Goal: Task Accomplishment & Management: Manage account settings

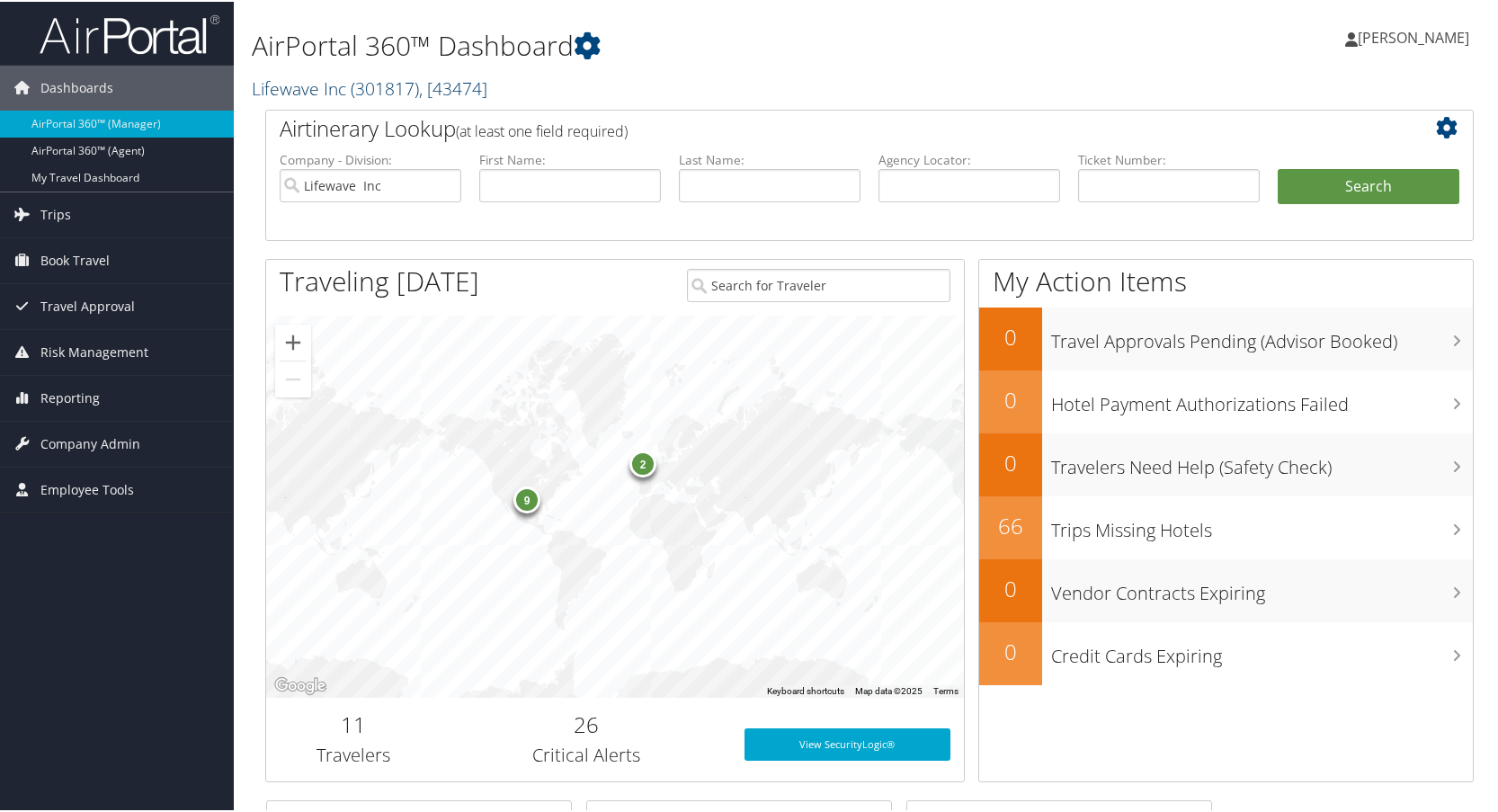
click at [310, 87] on link "Lifewave Inc ( 301817 ) , [ 43474 ]" at bounding box center [369, 87] width 236 height 24
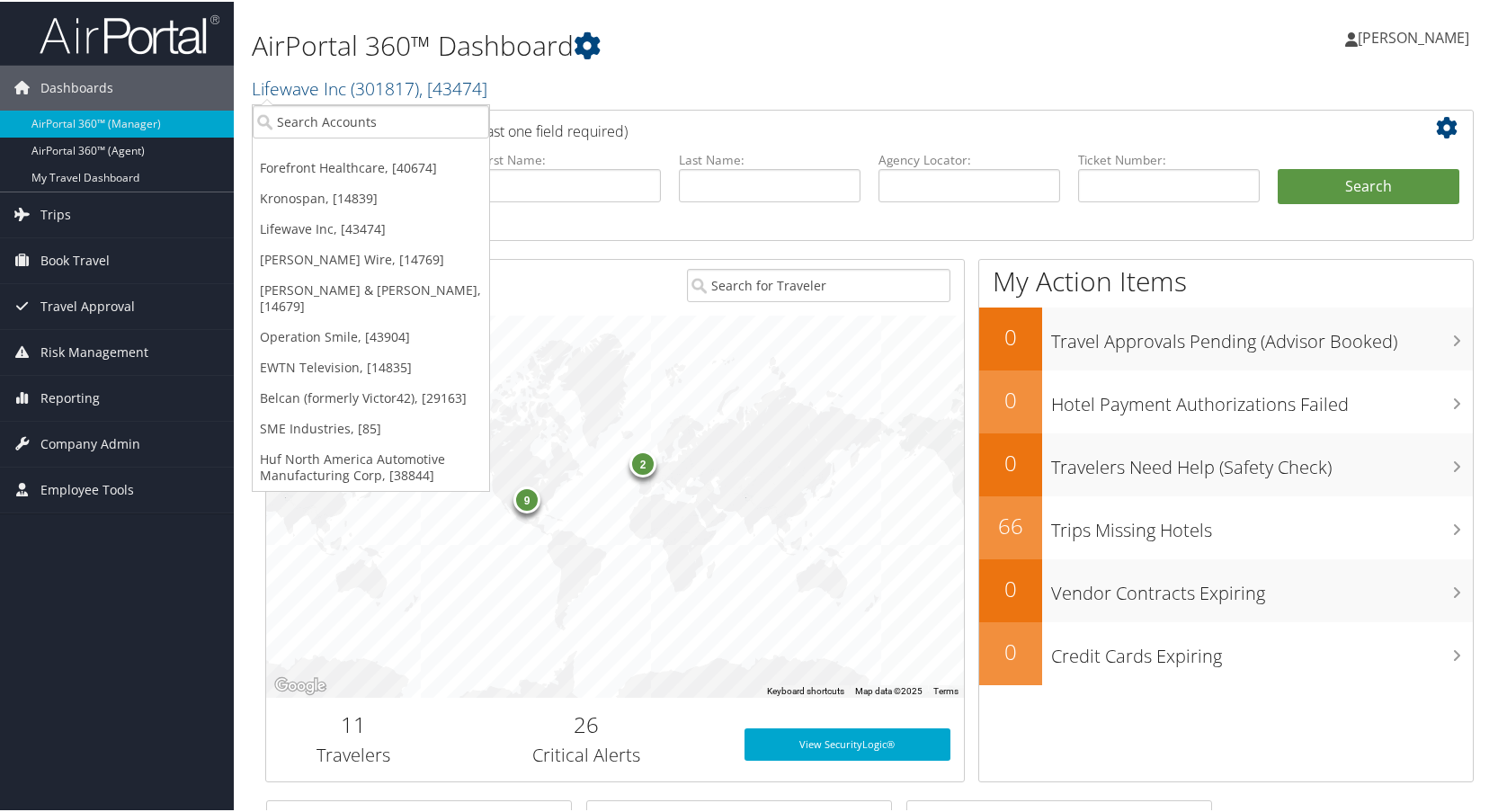
click at [864, 55] on h1 "AirPortal 360™ Dashboard" at bounding box center [663, 44] width 823 height 38
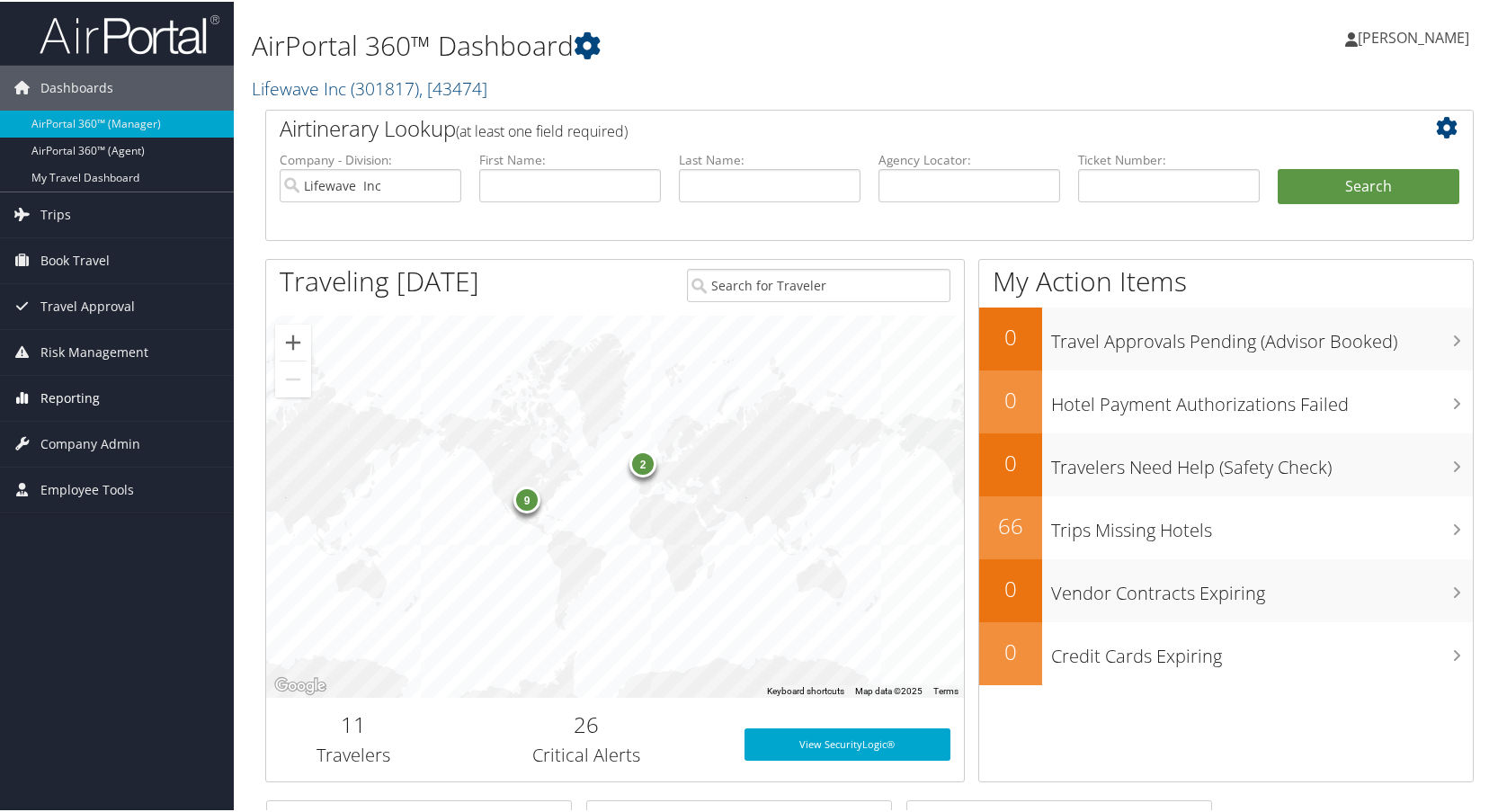
click at [60, 386] on span "Reporting" at bounding box center [70, 396] width 59 height 45
click at [89, 558] on span "Company Admin" at bounding box center [91, 550] width 100 height 45
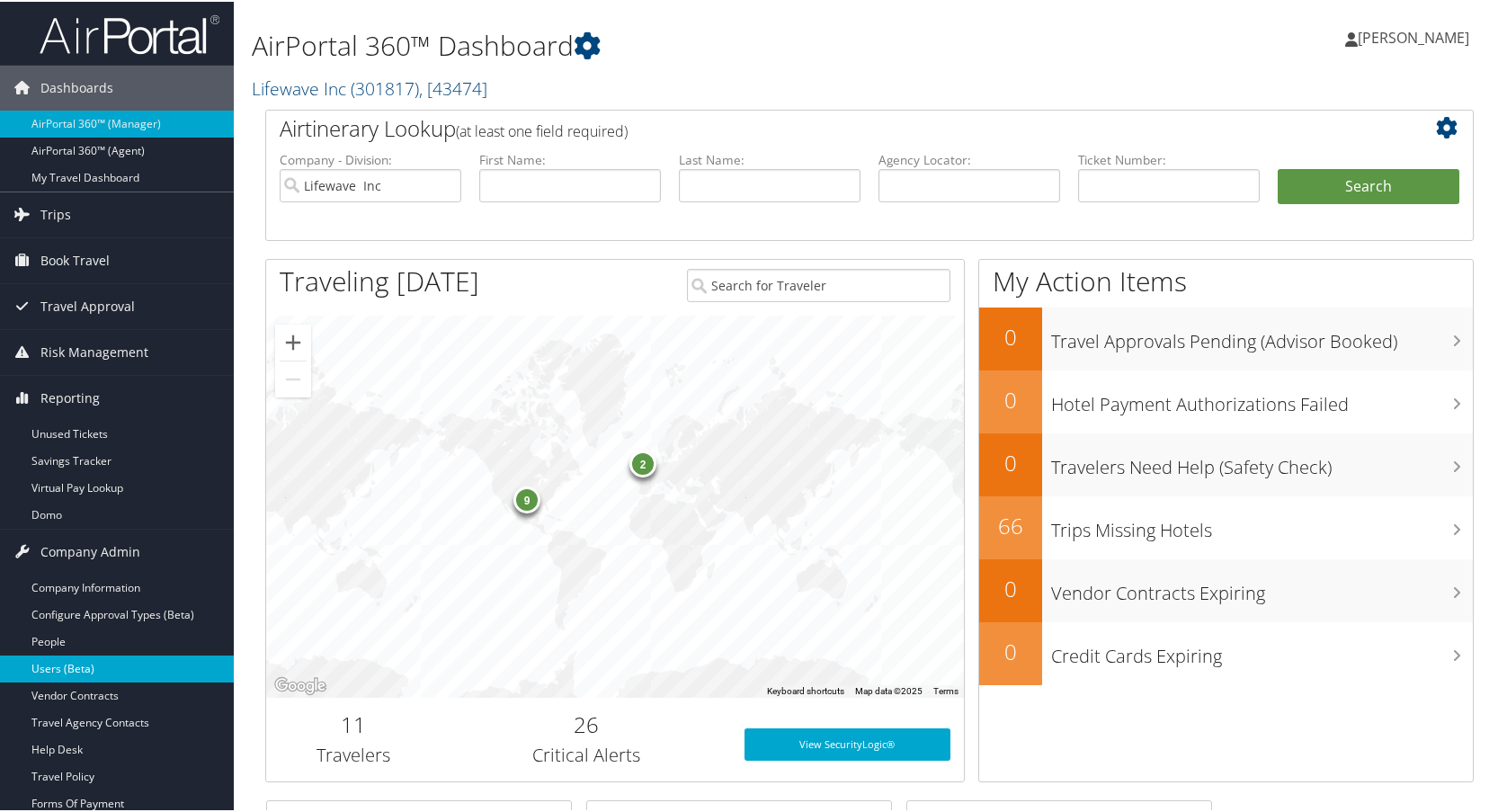
click at [59, 660] on link "Users (Beta)" at bounding box center [117, 666] width 234 height 27
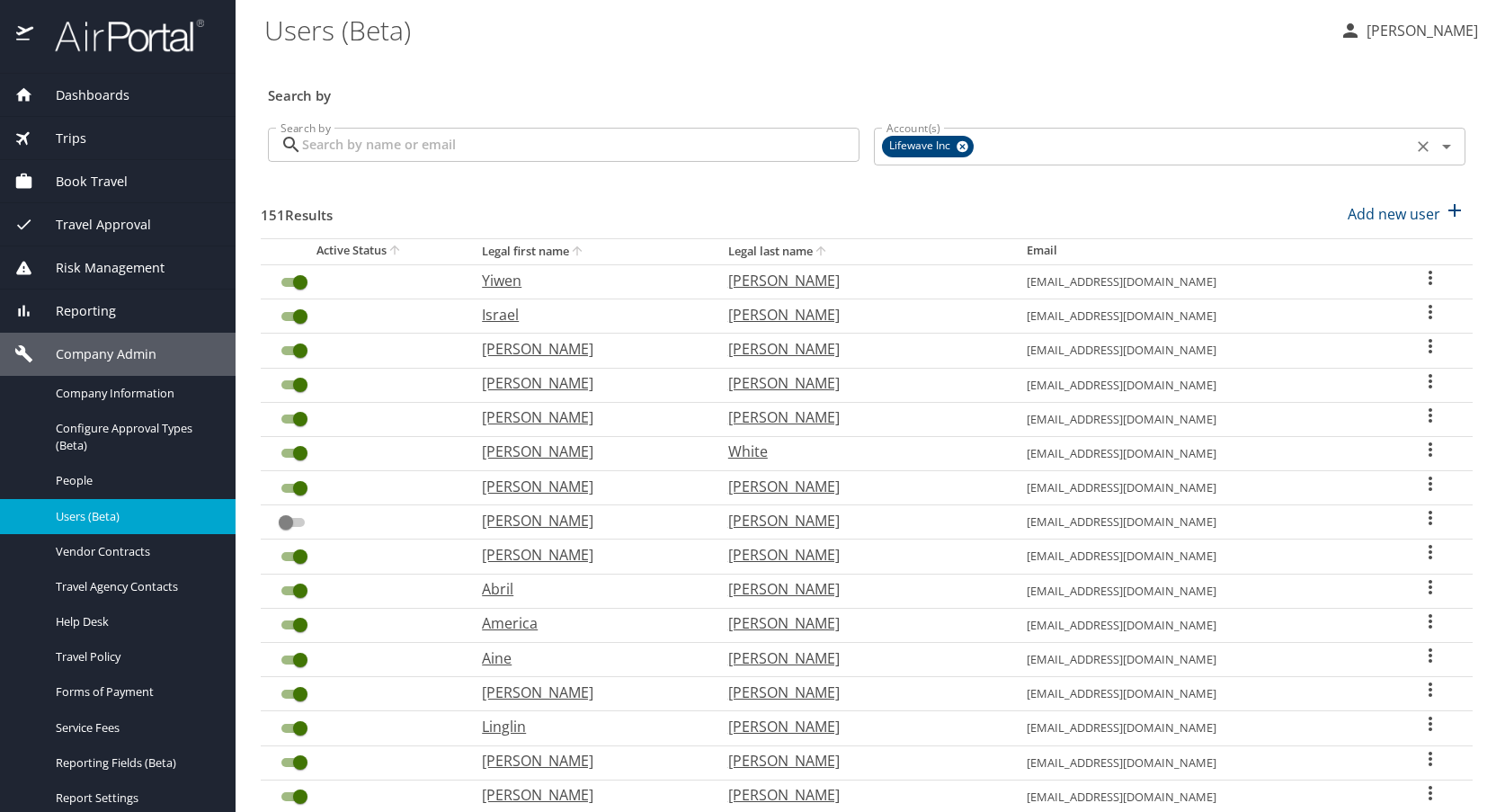
click at [1414, 146] on icon "Clear" at bounding box center [1423, 147] width 18 height 18
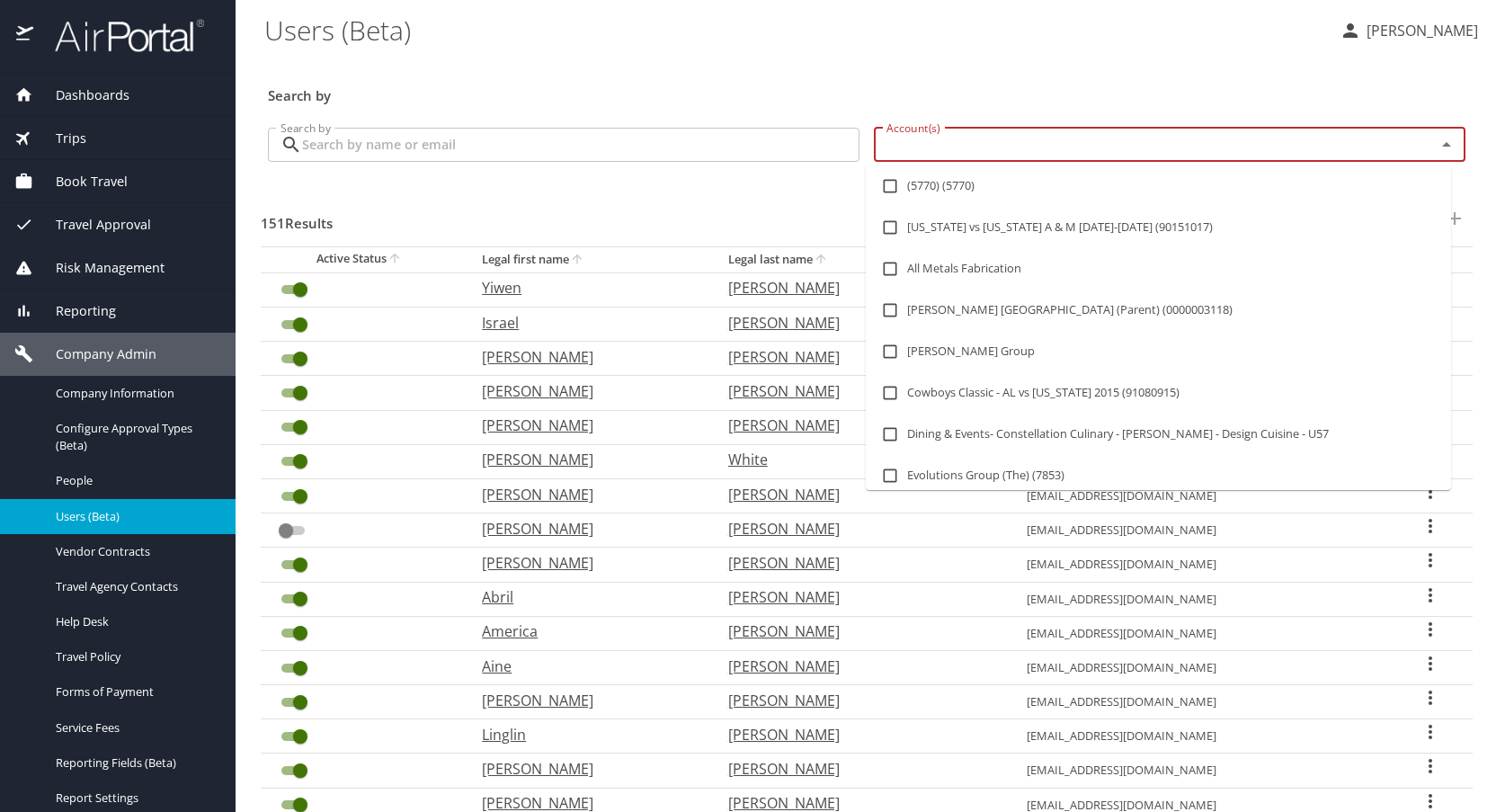
click at [936, 148] on input "Account(s)" at bounding box center [1143, 144] width 528 height 23
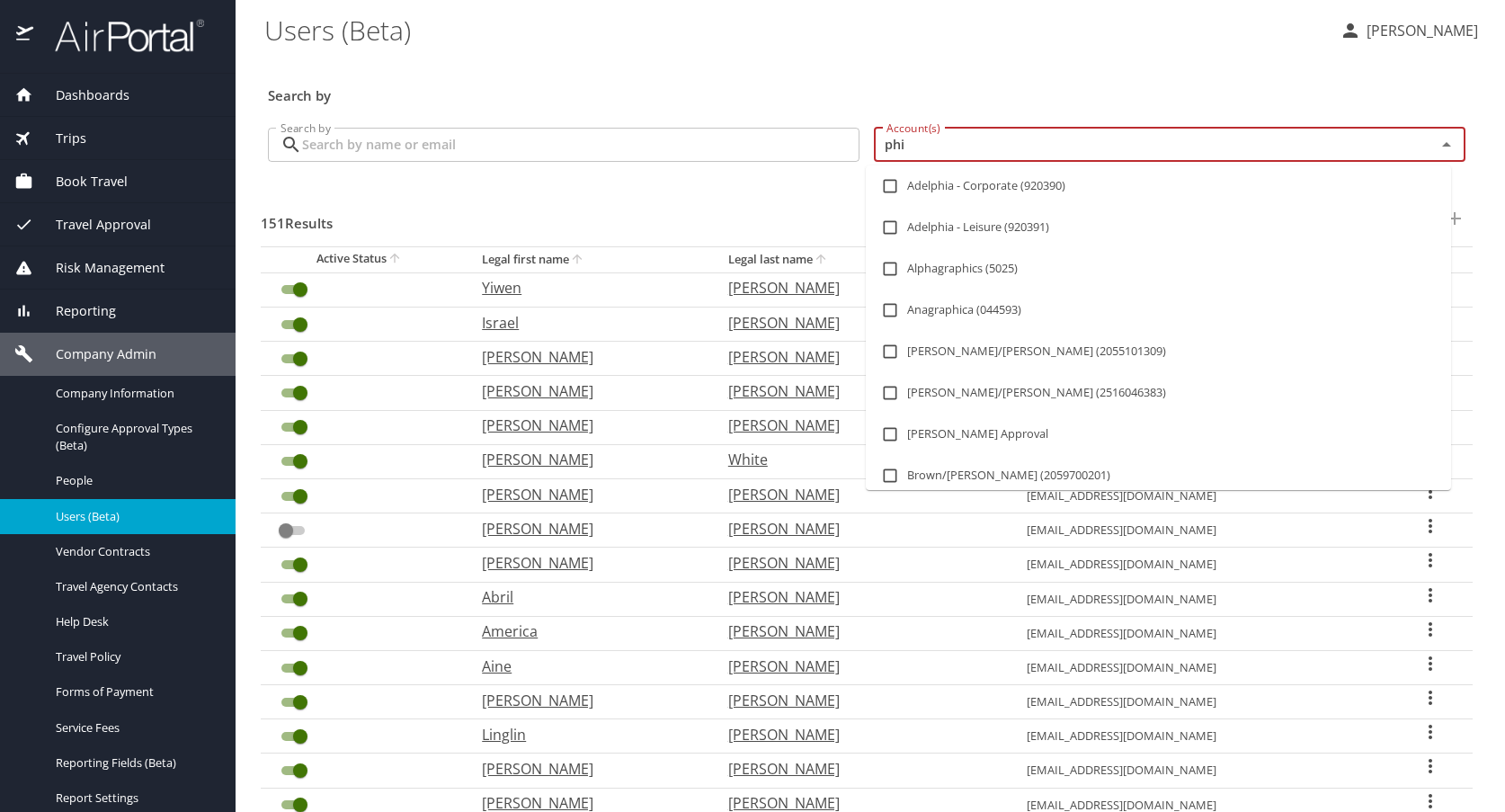
type input "phif"
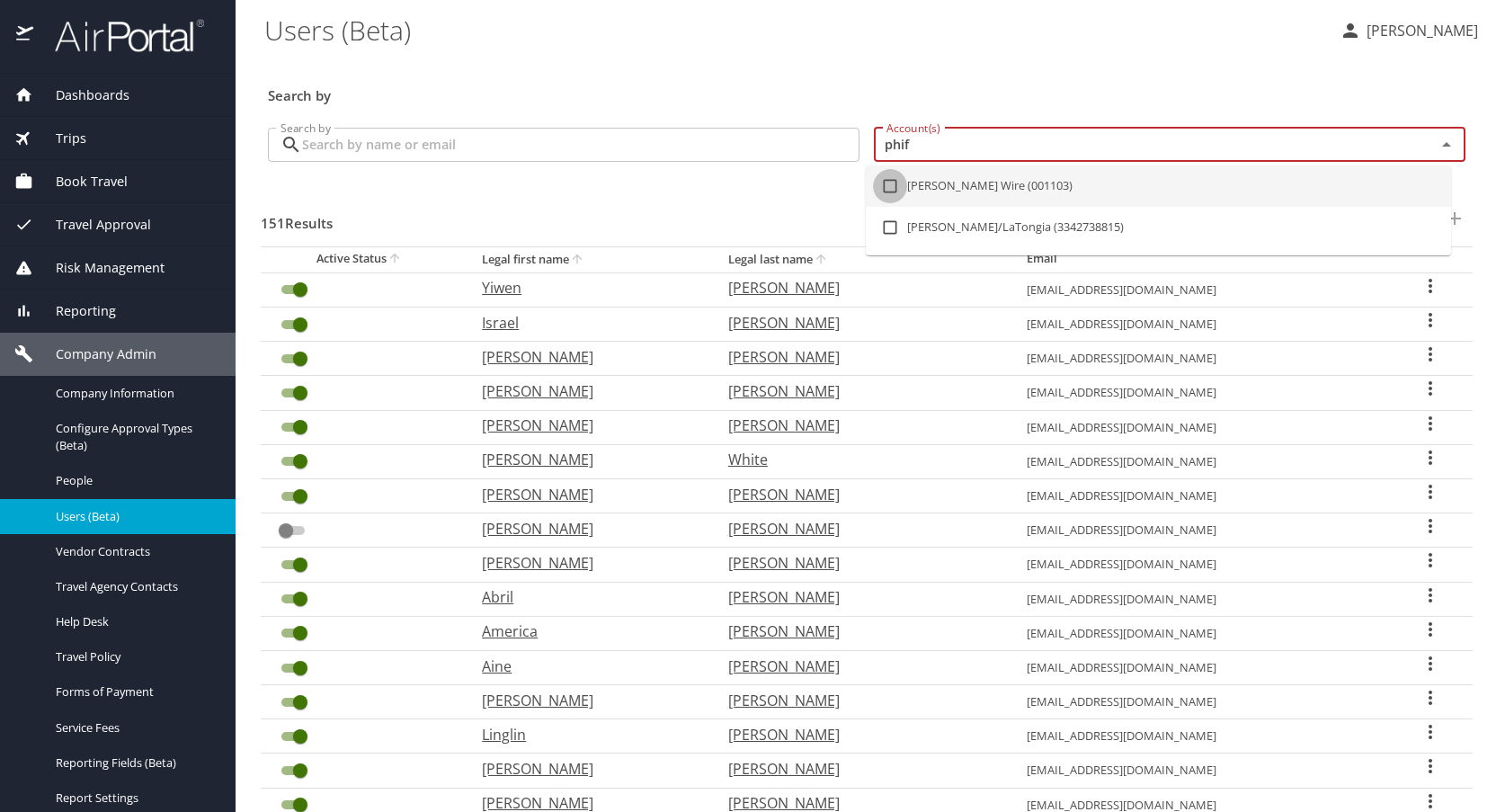
click at [891, 191] on input "checkbox" at bounding box center [890, 186] width 34 height 34
checkbox input "true"
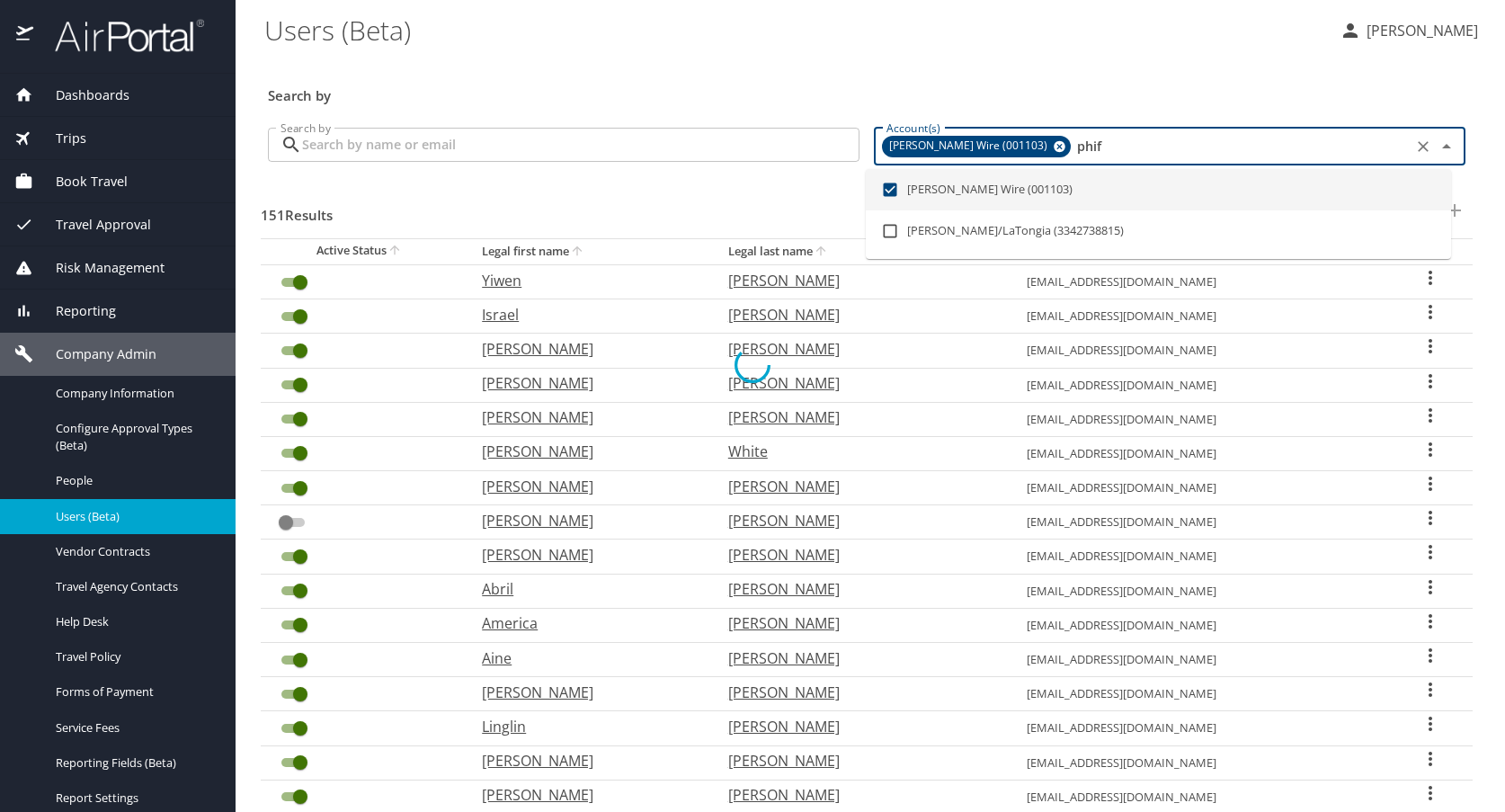
checkbox input "true"
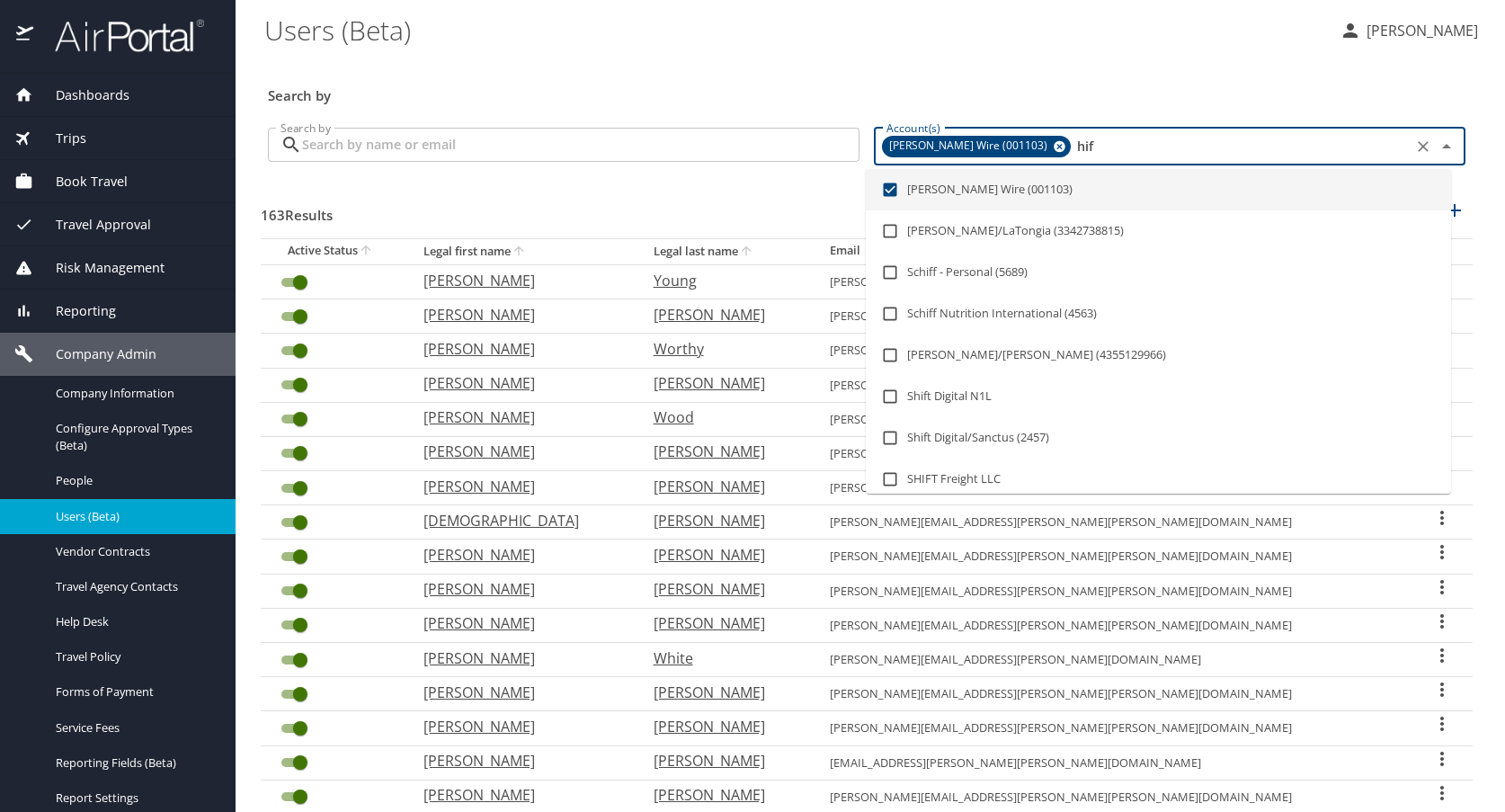
type input "if"
checkbox input "false"
type input "f"
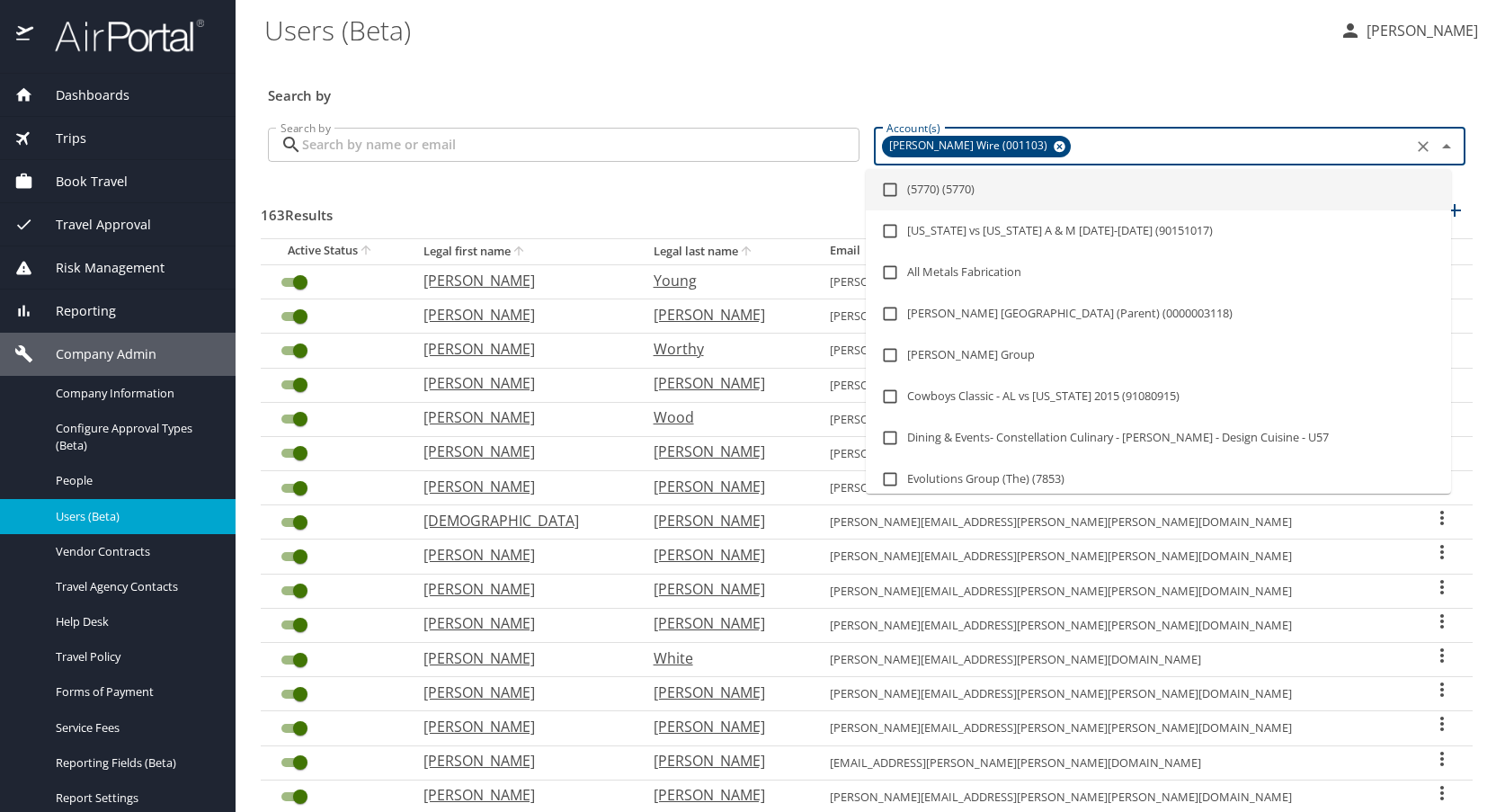
click at [906, 75] on h3 "Search by" at bounding box center [866, 91] width 1198 height 32
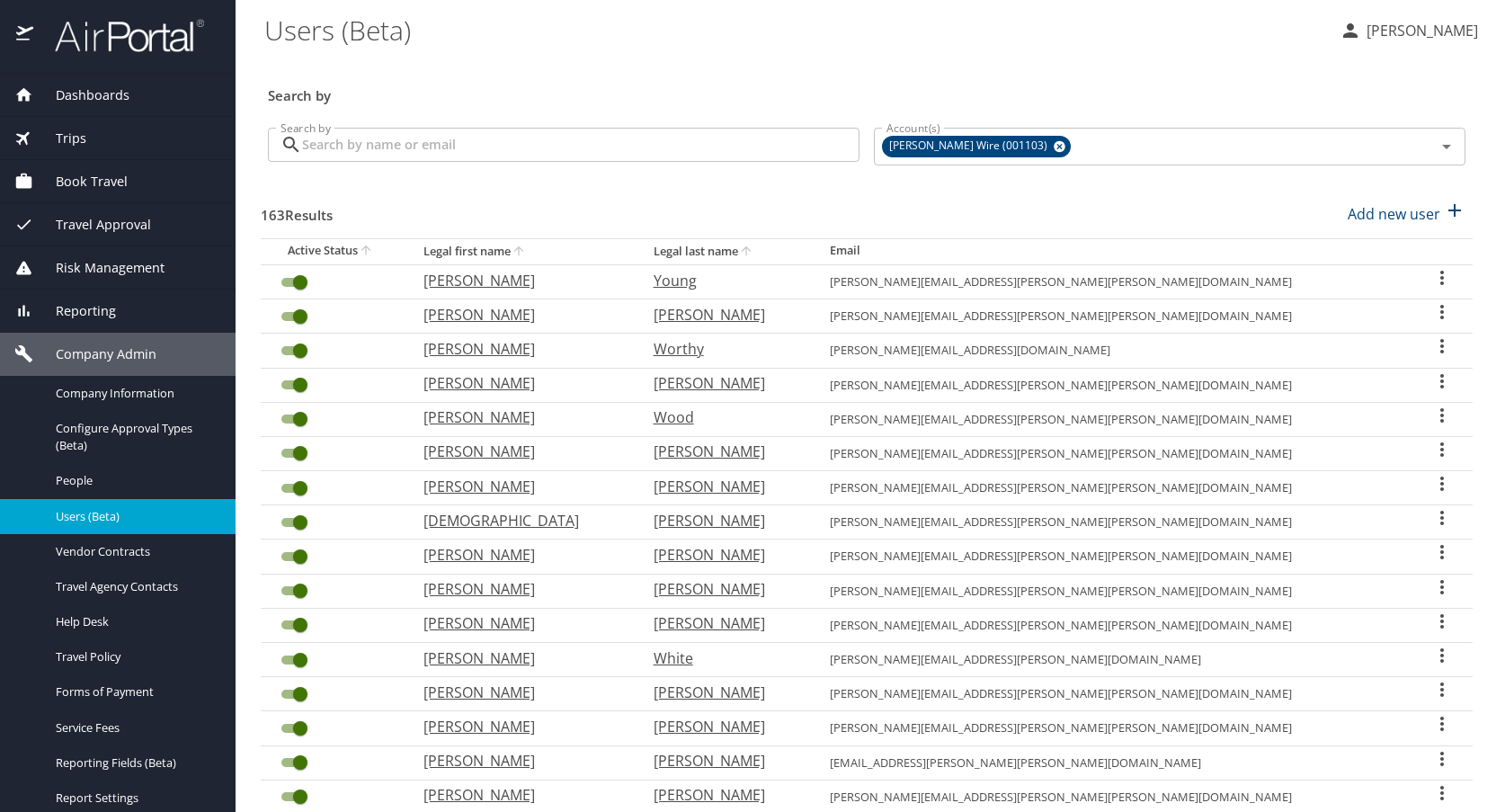
click at [395, 150] on input "Search by" at bounding box center [581, 145] width 558 height 34
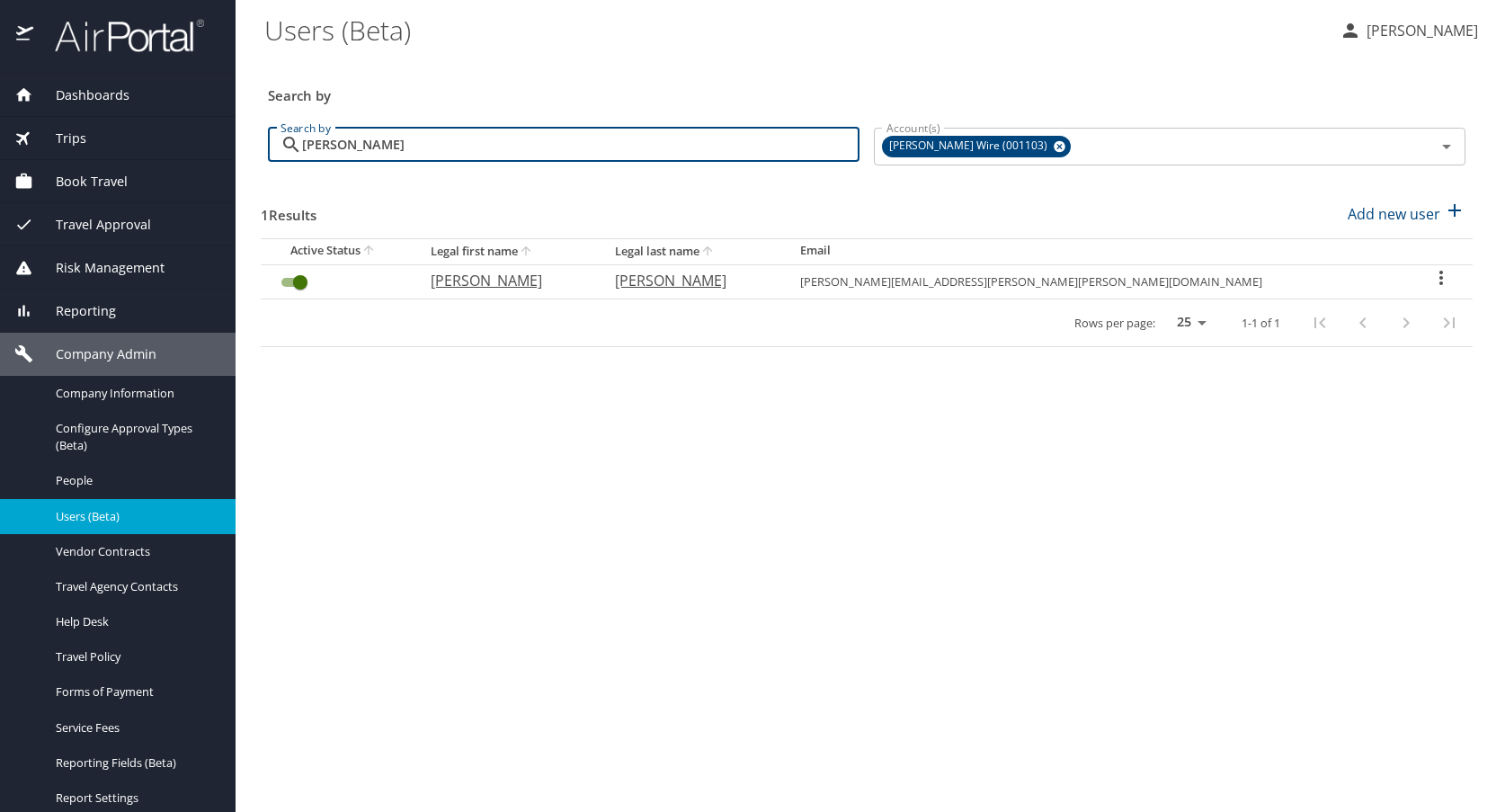
type input "geer"
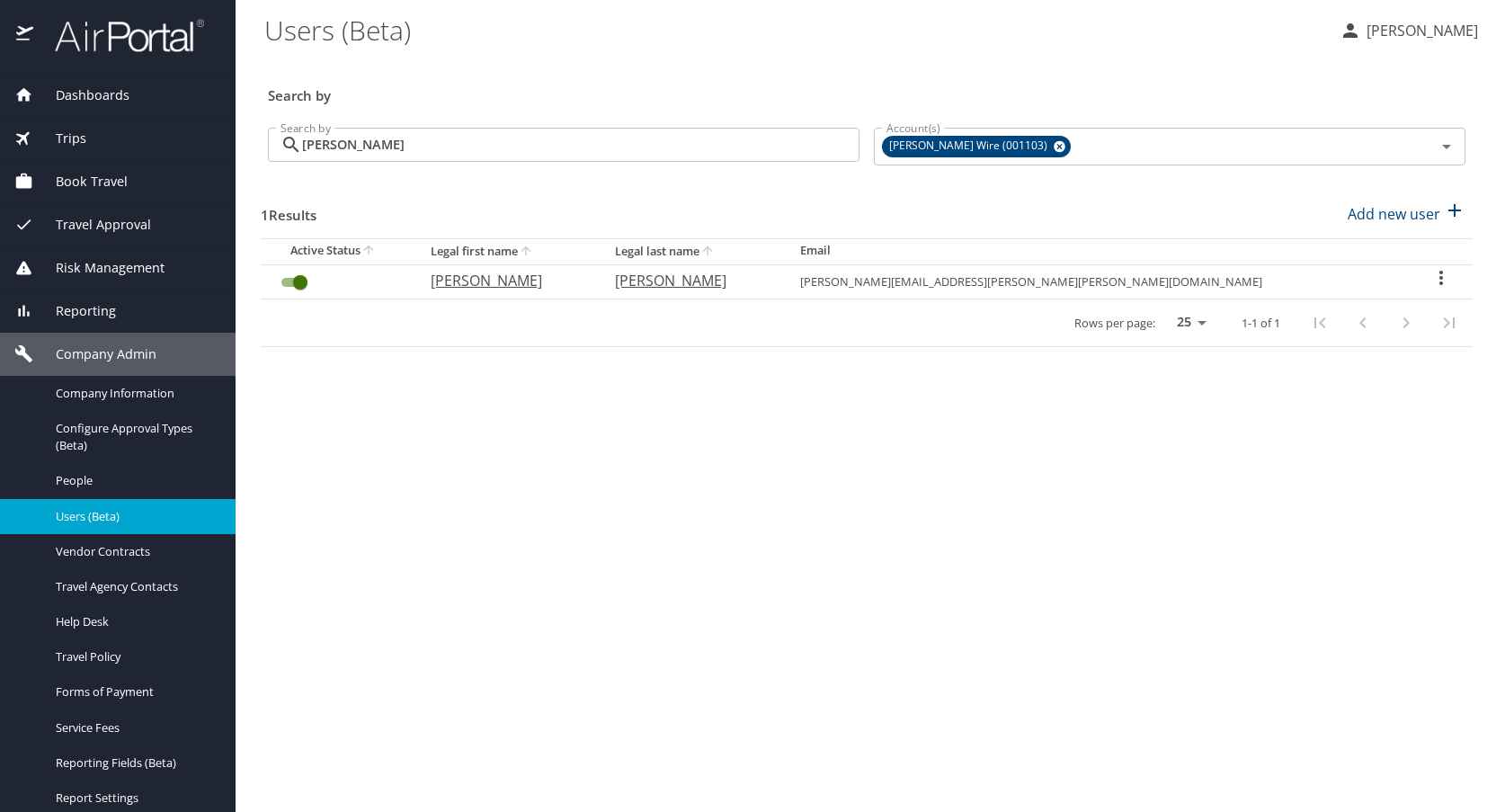
click at [1439, 277] on icon "User Search Table" at bounding box center [1441, 277] width 4 height 14
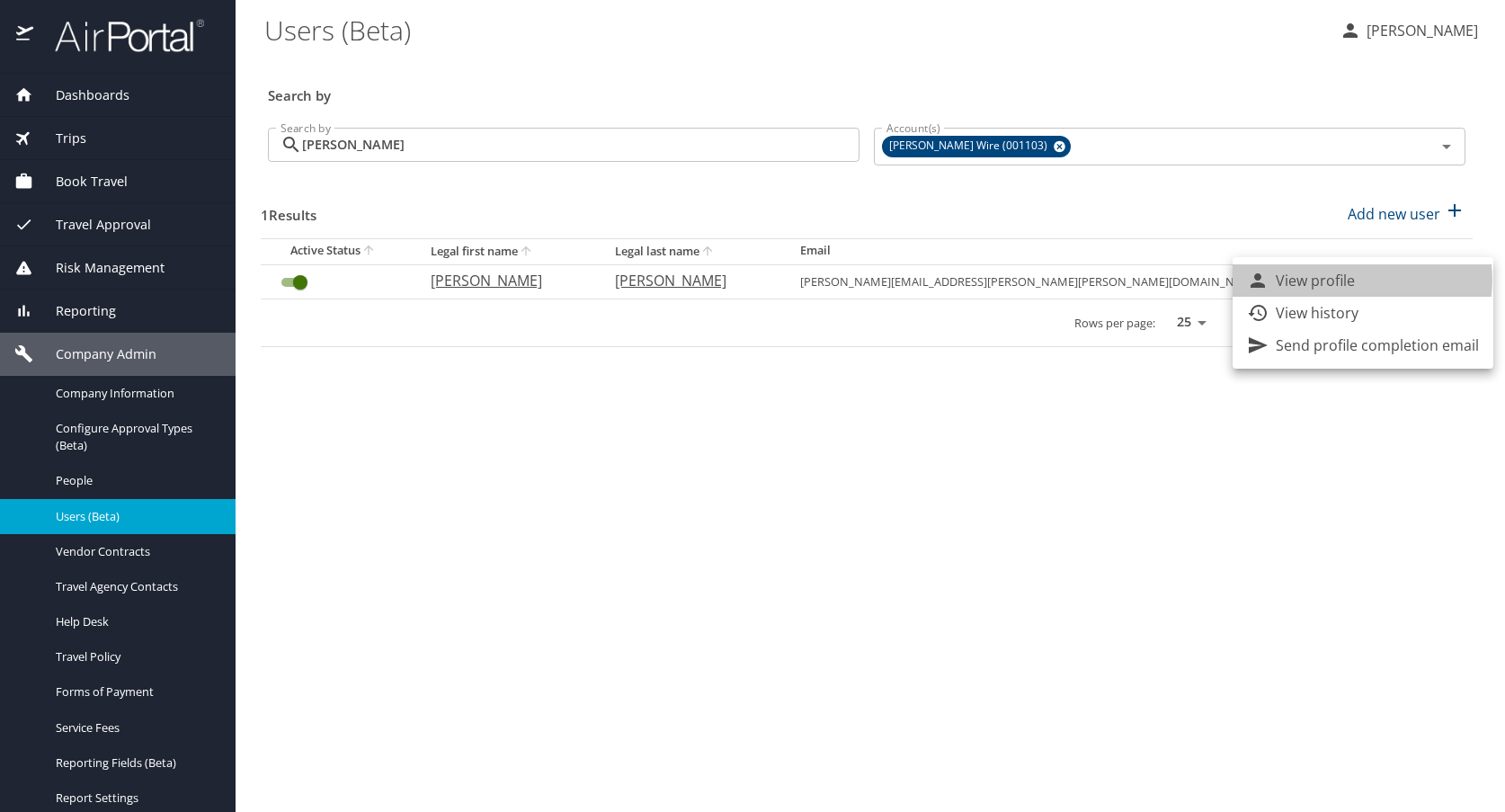
click at [1357, 279] on li "View profile" at bounding box center [1362, 280] width 260 height 32
select select "US"
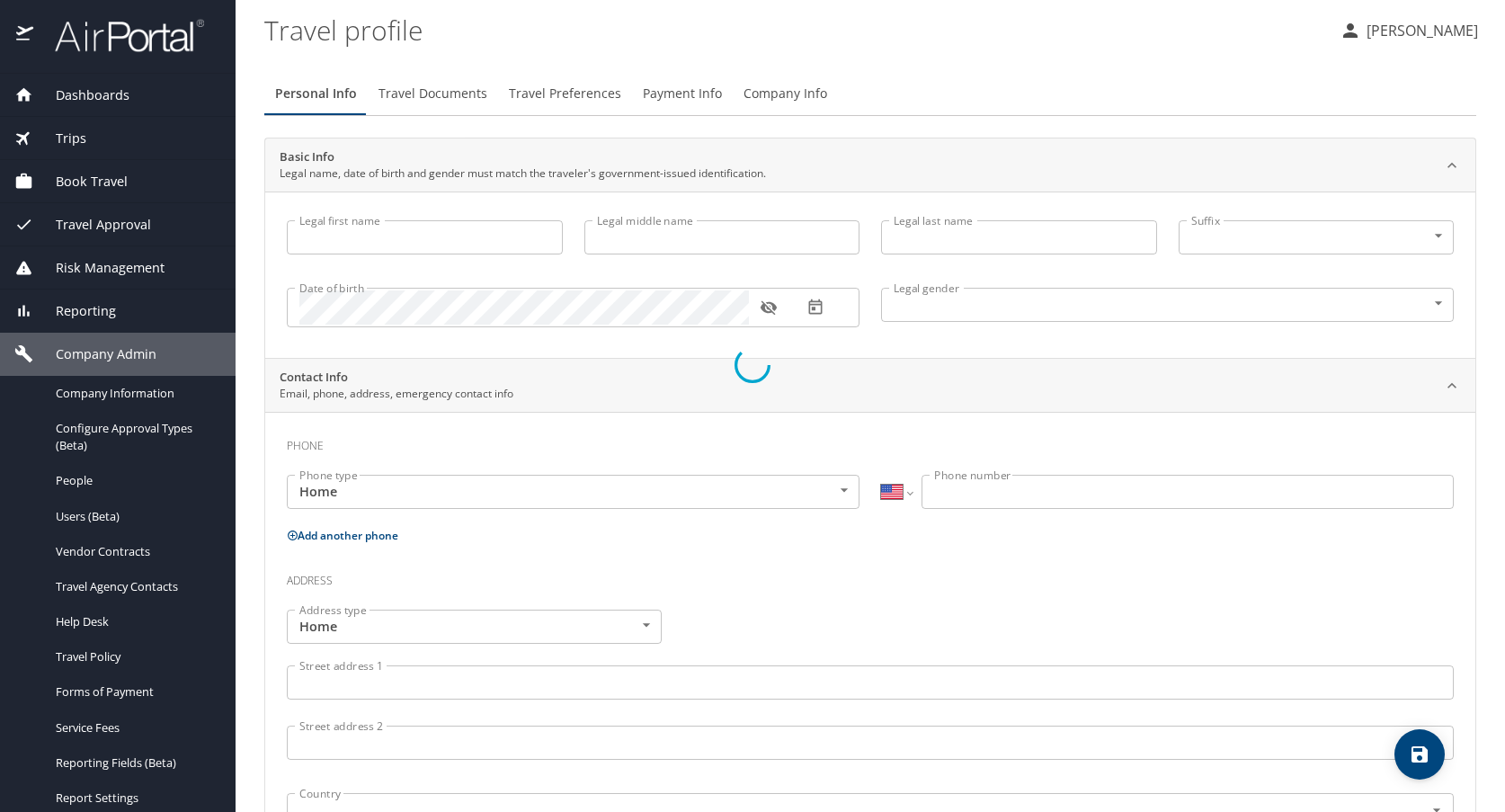
type input "David"
type input "Franklin"
type input "Geer"
type input "Jr"
type input "Male"
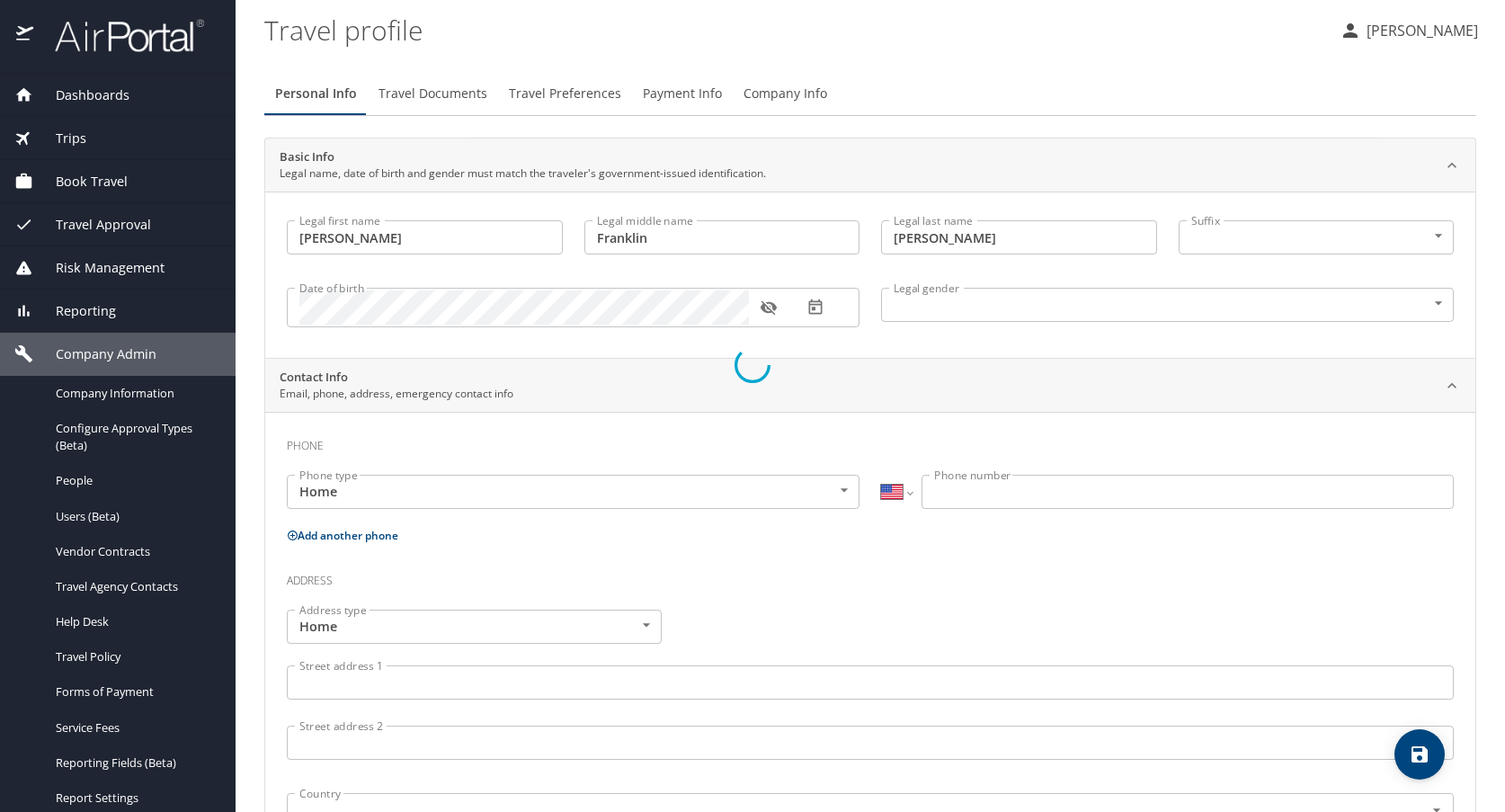
select select "US"
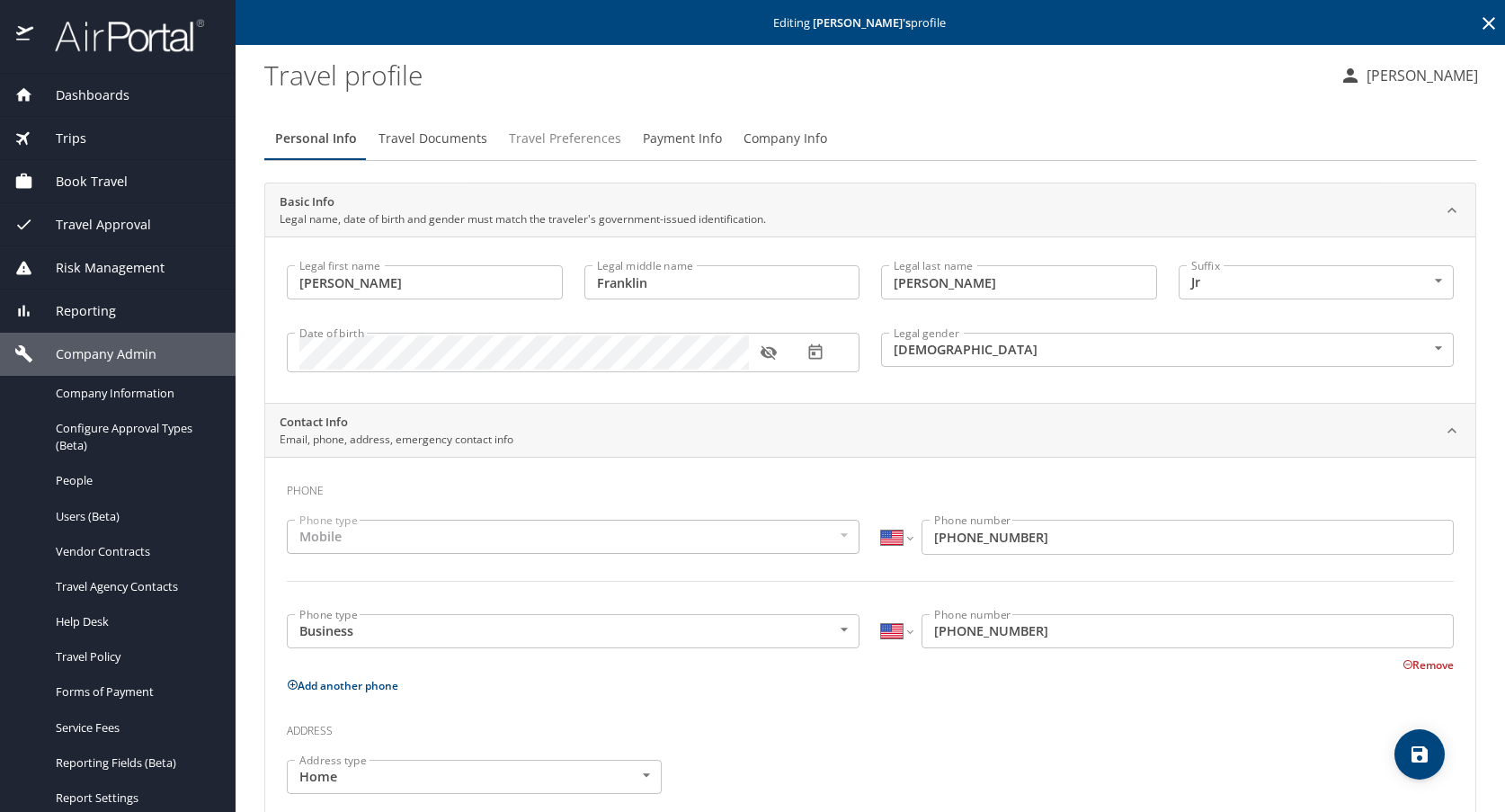
click at [548, 140] on span "Travel Preferences" at bounding box center [565, 139] width 113 height 23
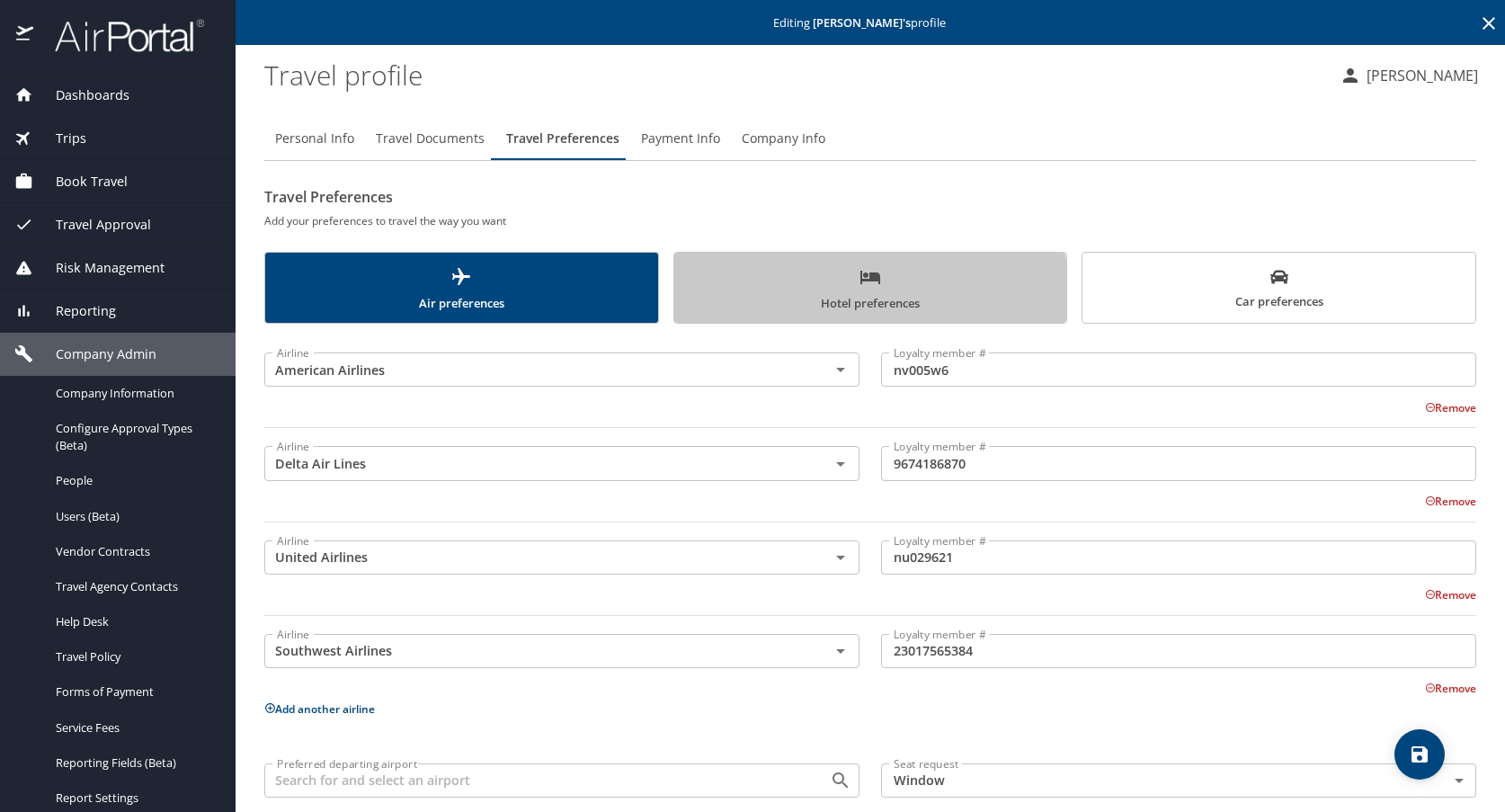
click at [865, 292] on span "Hotel preferences" at bounding box center [871, 290] width 371 height 48
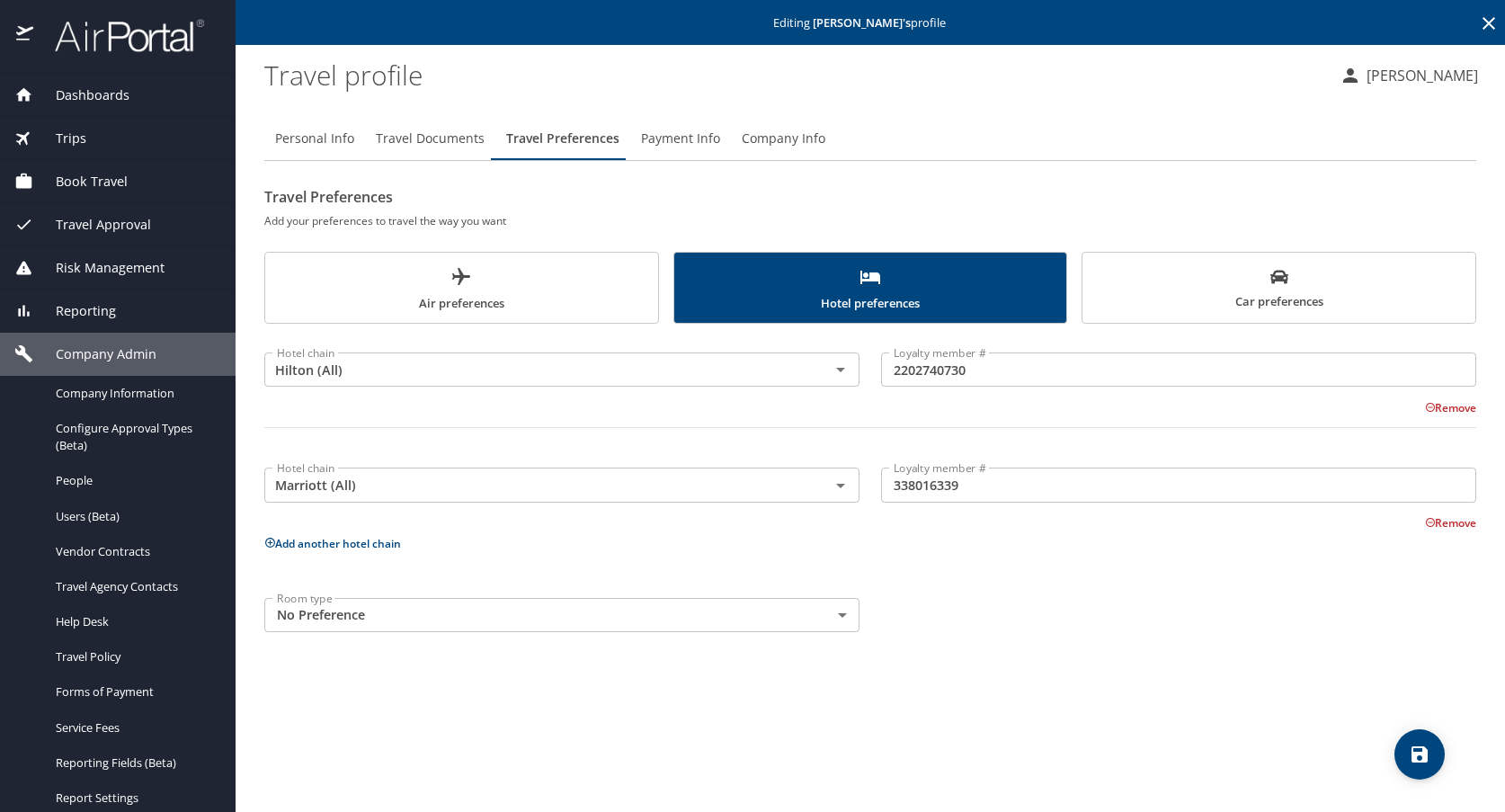
click at [309, 542] on button "Add another hotel chain" at bounding box center [332, 543] width 137 height 15
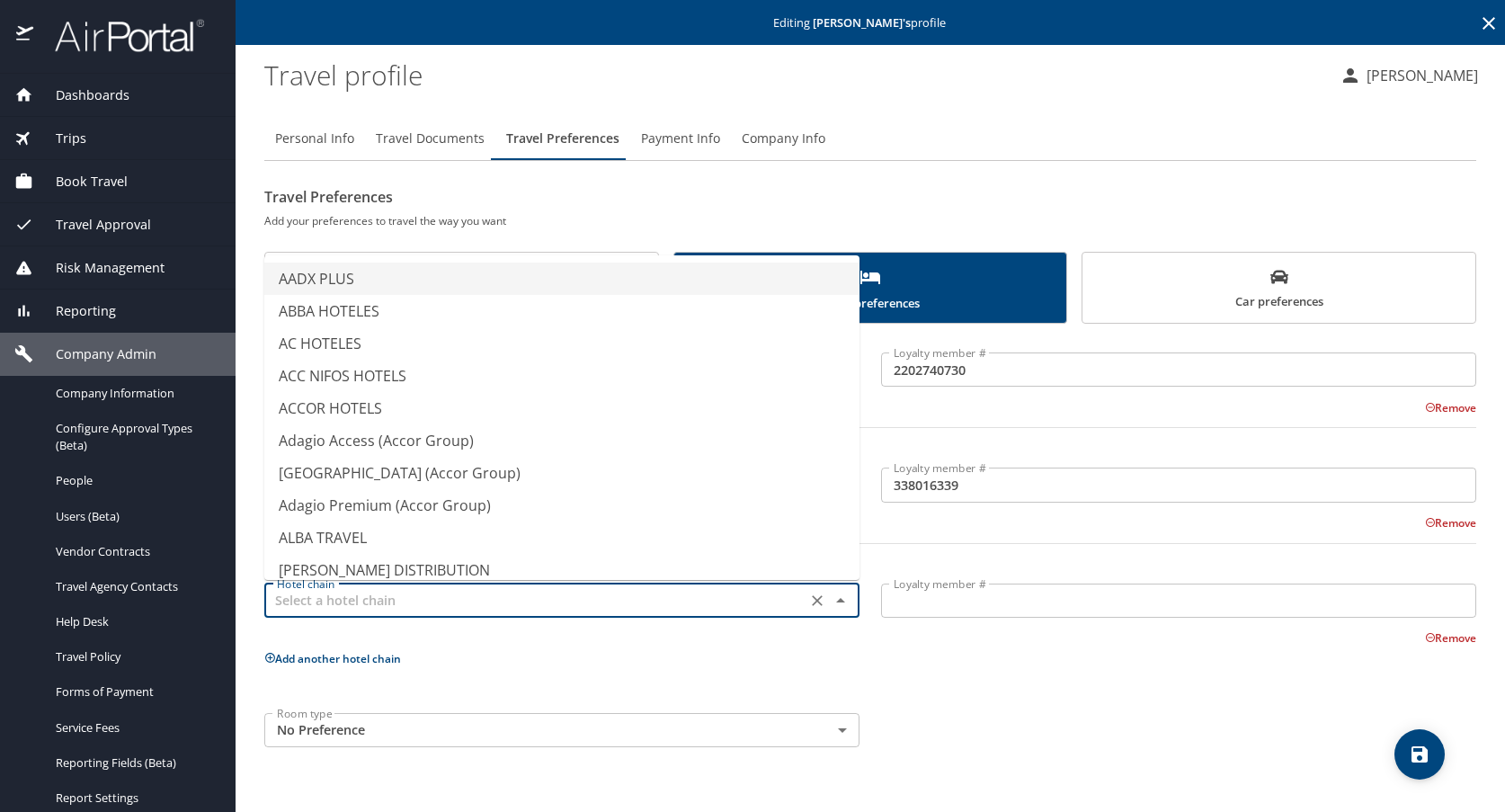
click at [748, 606] on input "text" at bounding box center [535, 600] width 531 height 23
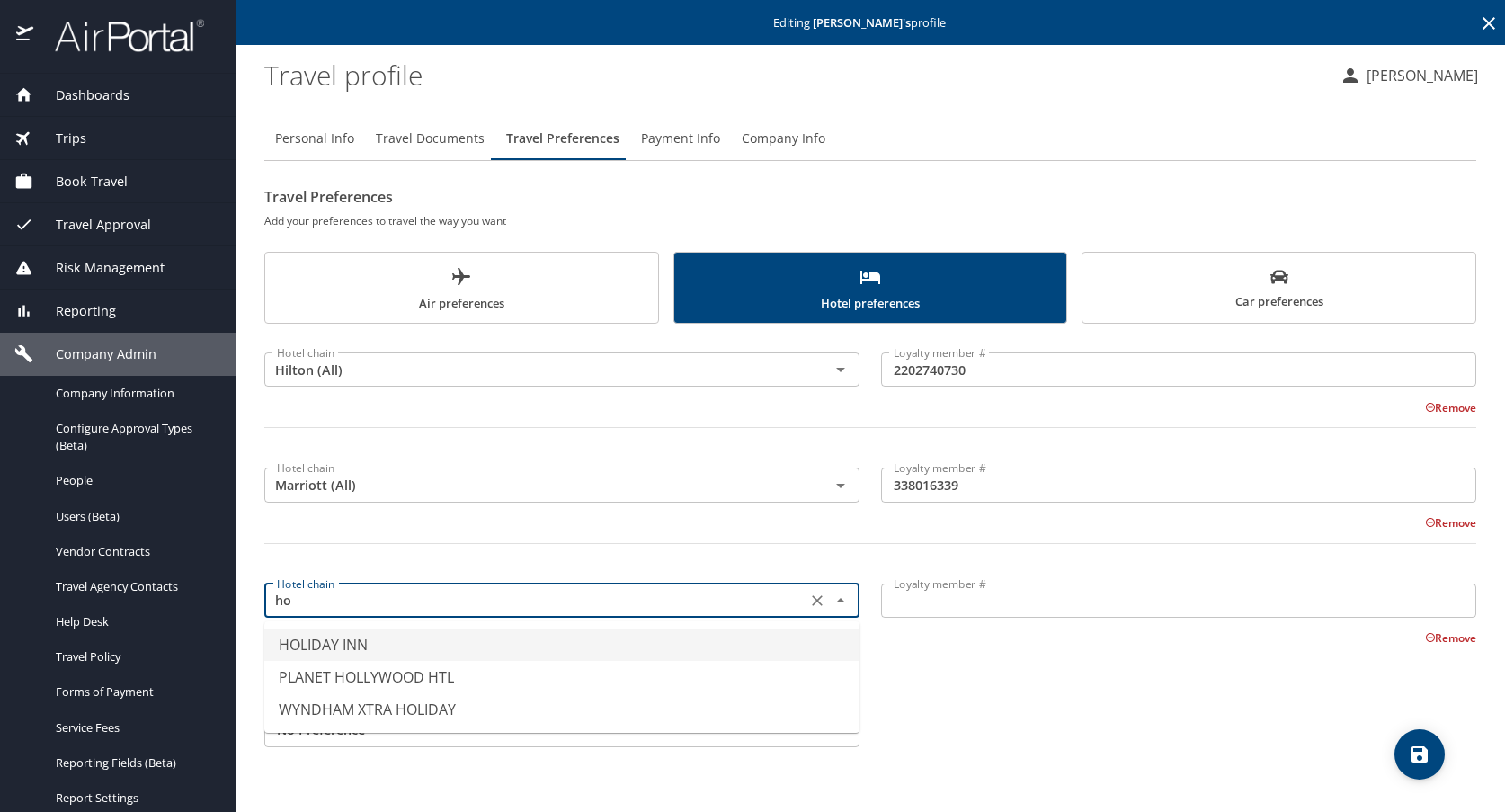
type input "h"
type input "i"
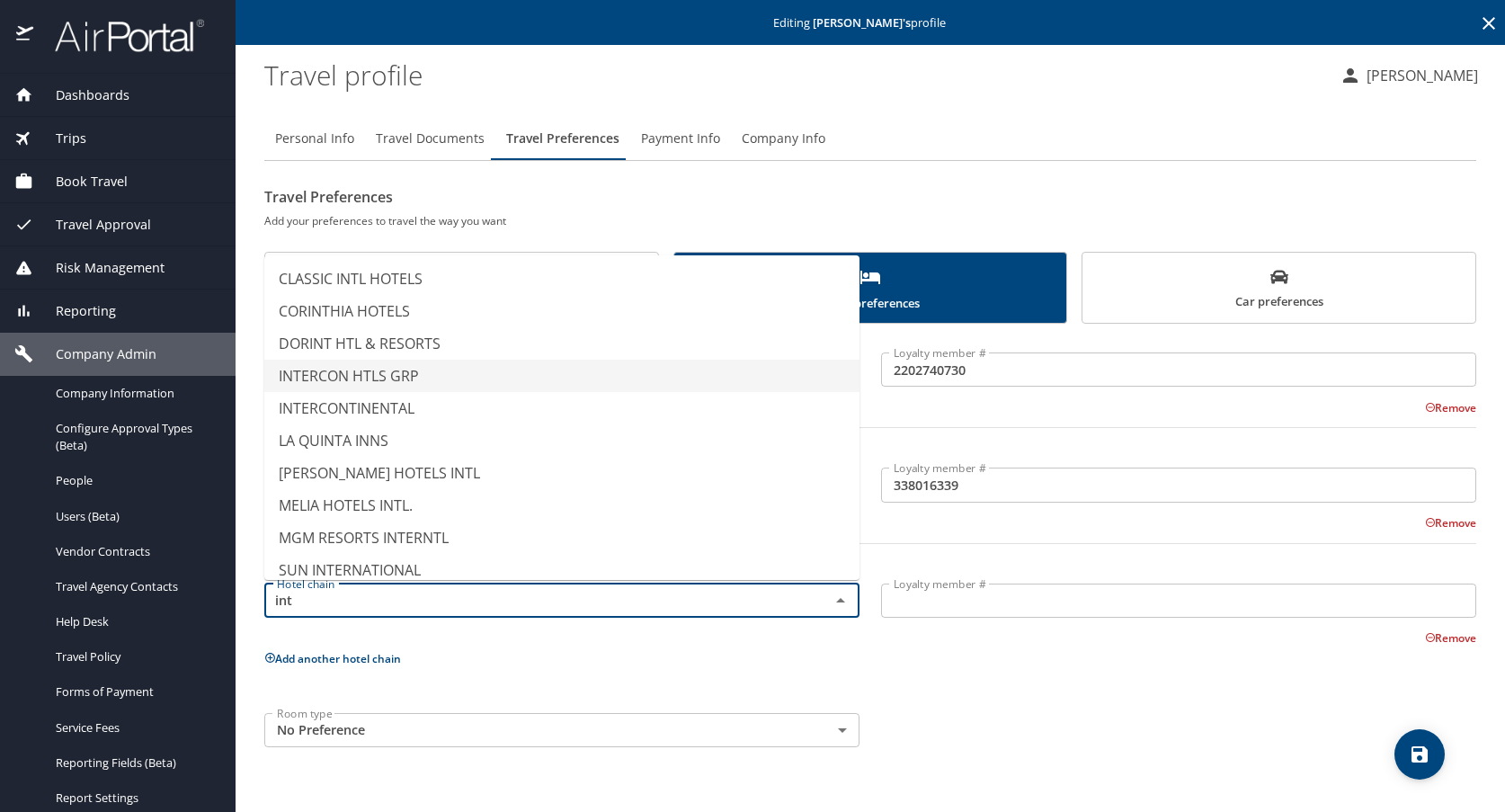
click at [341, 374] on li "INTERCON HTLS GRP" at bounding box center [562, 375] width 595 height 32
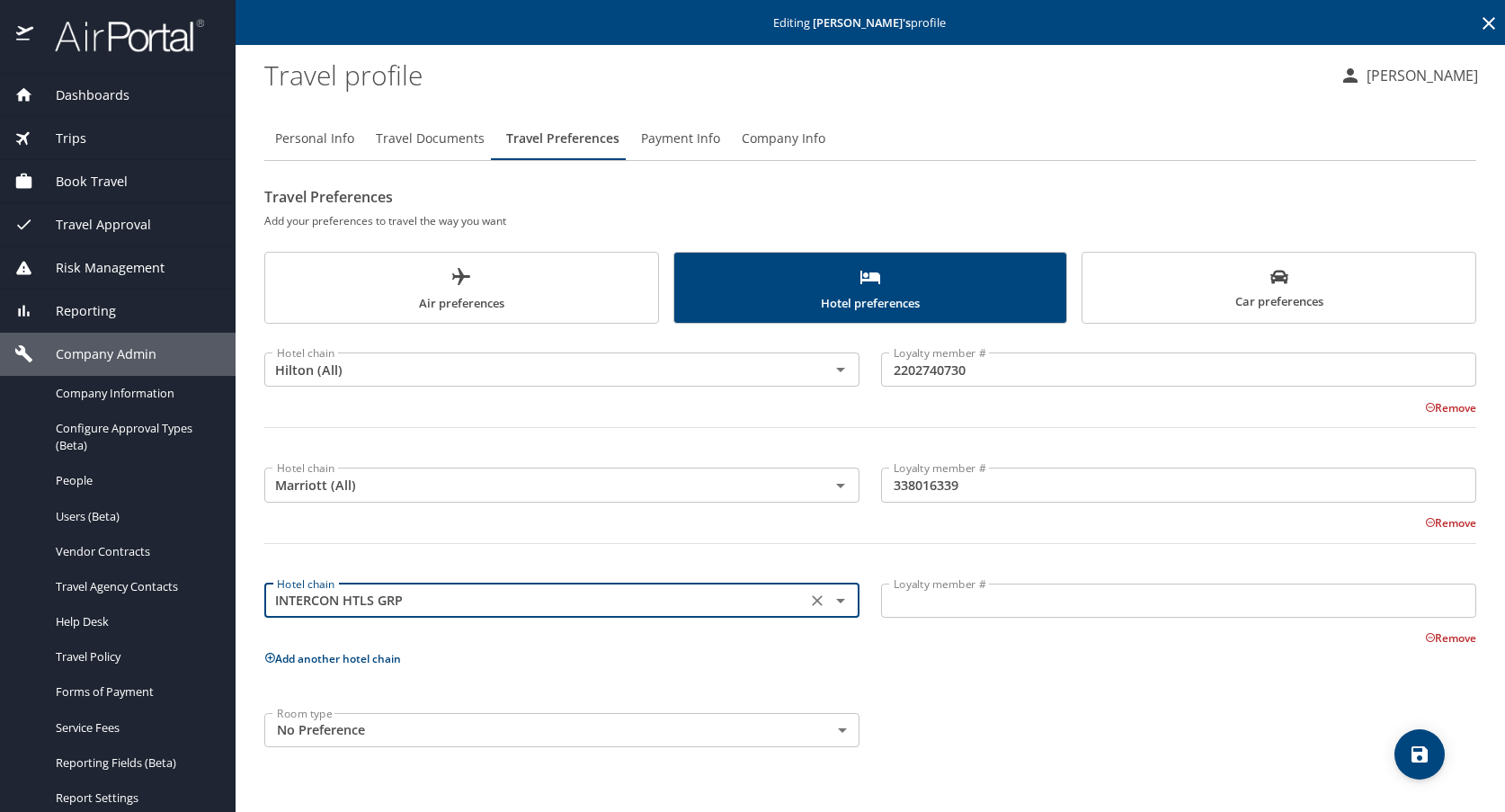
type input "INTERCON HTLS GRP"
click at [943, 603] on input "Loyalty member #" at bounding box center [1179, 601] width 595 height 34
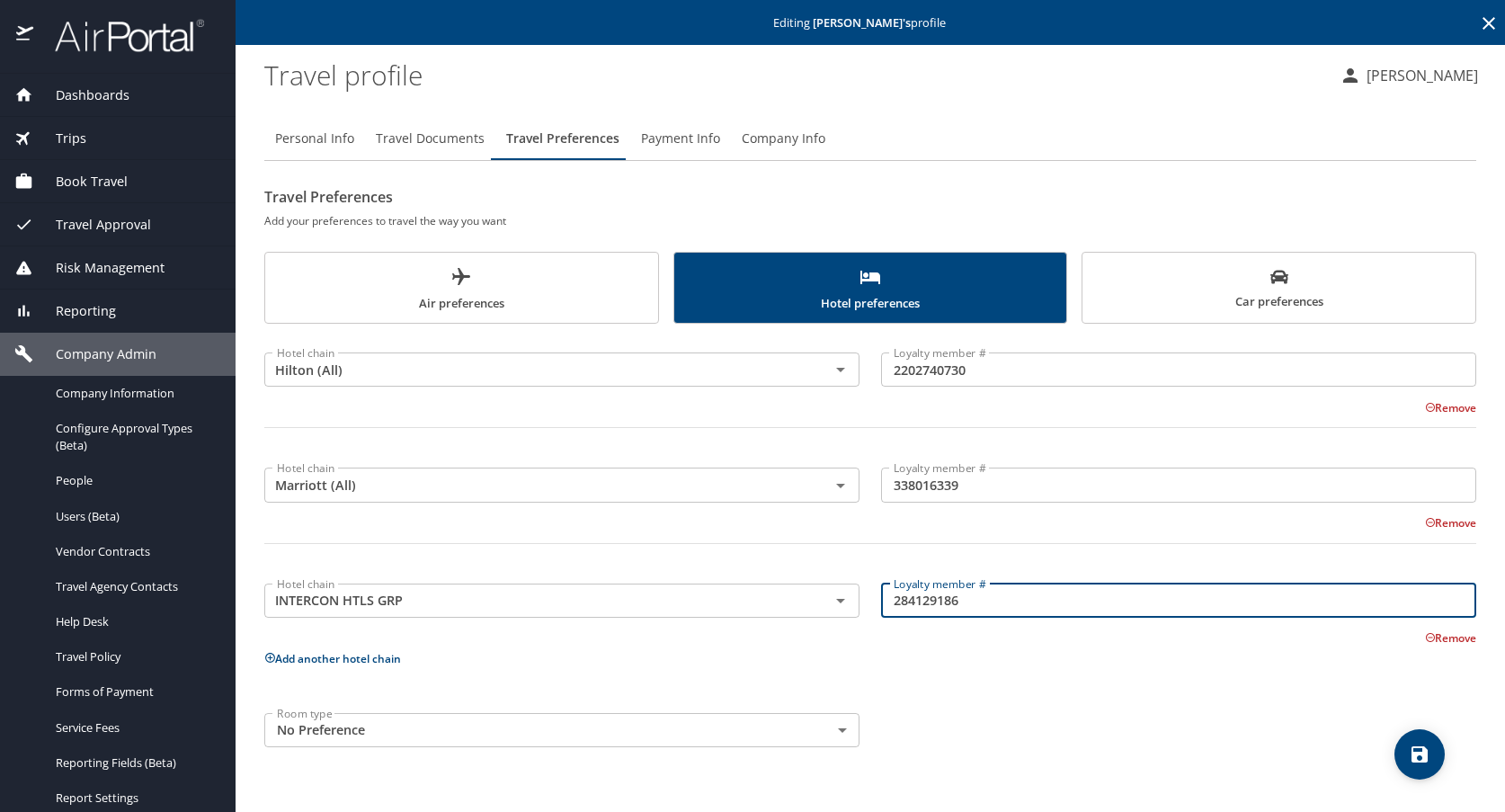
type input "284129186"
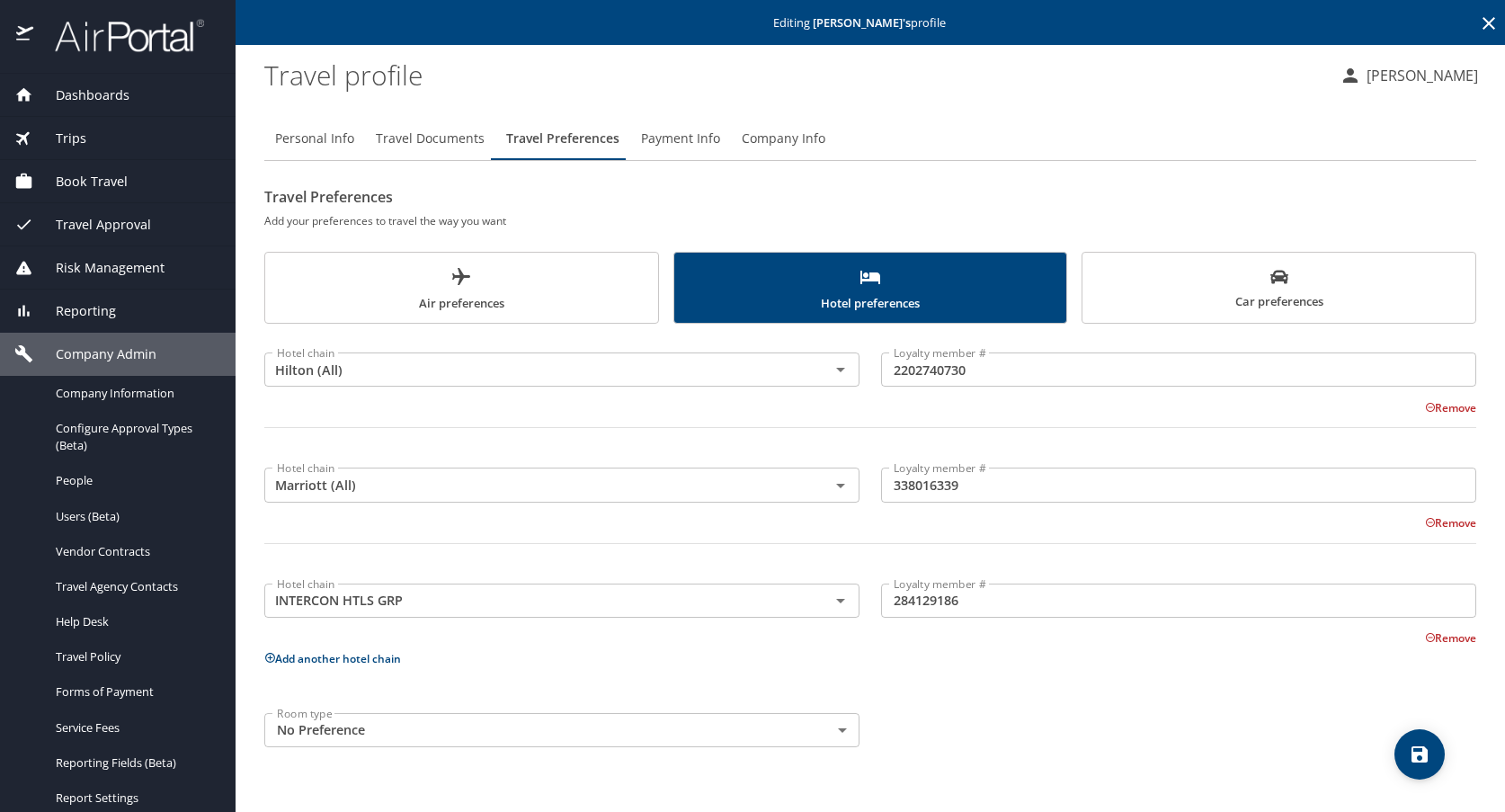
click at [1317, 755] on div "Room type No Preference NotApplicable Room type" at bounding box center [870, 730] width 1234 height 56
click at [1428, 766] on button "save" at bounding box center [1419, 754] width 50 height 50
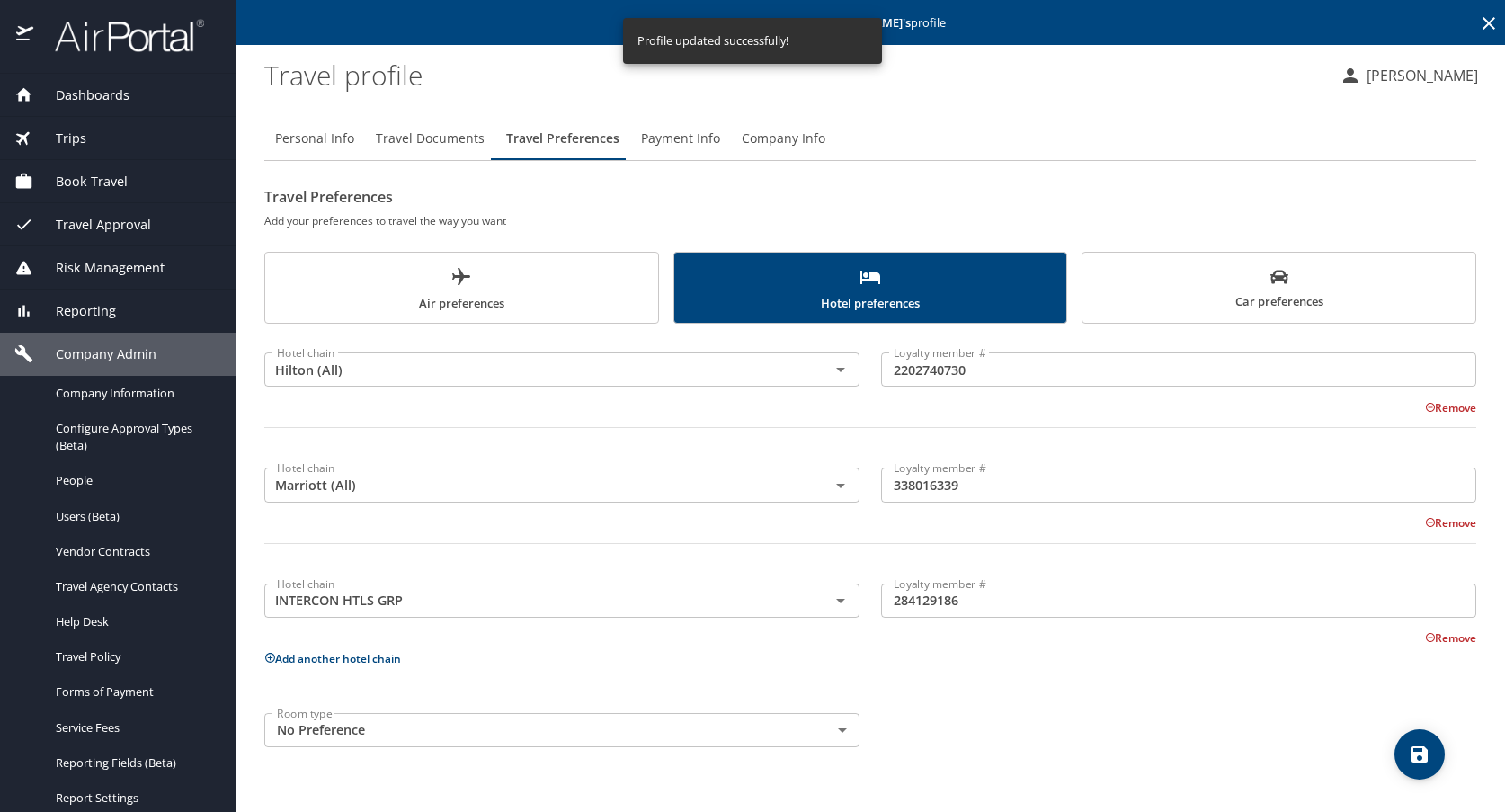
click at [326, 142] on span "Personal Info" at bounding box center [314, 139] width 79 height 23
select select "US"
